Goal: Find specific page/section: Find specific page/section

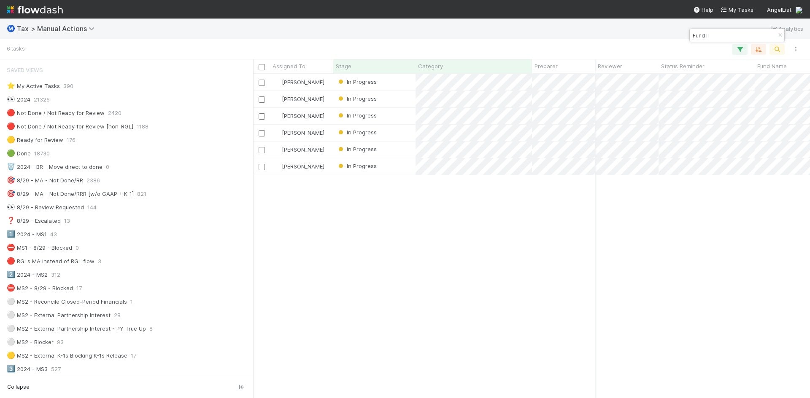
scroll to position [318, 550]
click at [776, 35] on icon "button" at bounding box center [779, 35] width 8 height 5
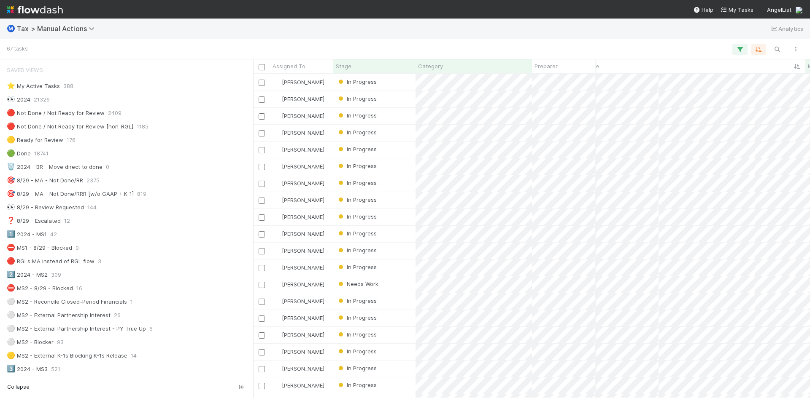
scroll to position [0, 188]
click at [775, 51] on icon "button" at bounding box center [776, 50] width 8 height 8
click at [752, 38] on input at bounding box center [733, 35] width 84 height 10
type input "Weave"
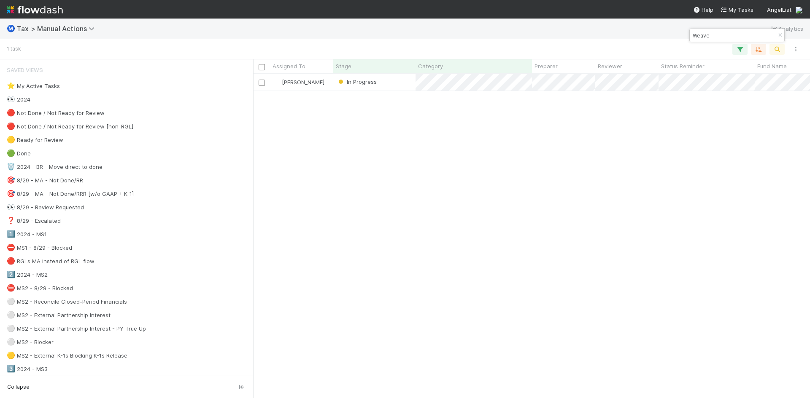
scroll to position [318, 550]
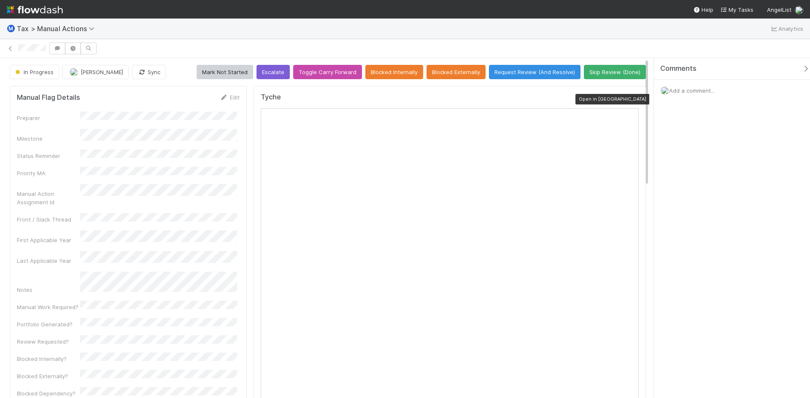
click at [630, 97] on icon at bounding box center [634, 99] width 8 height 5
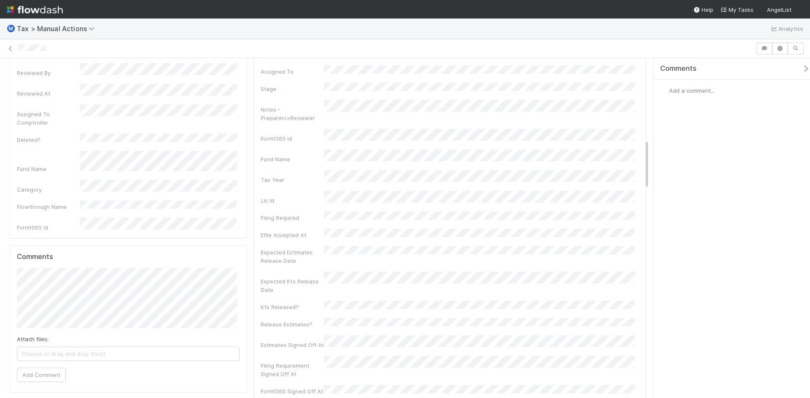
scroll to position [464, 0]
